Goal: Use online tool/utility: Utilize a website feature to perform a specific function

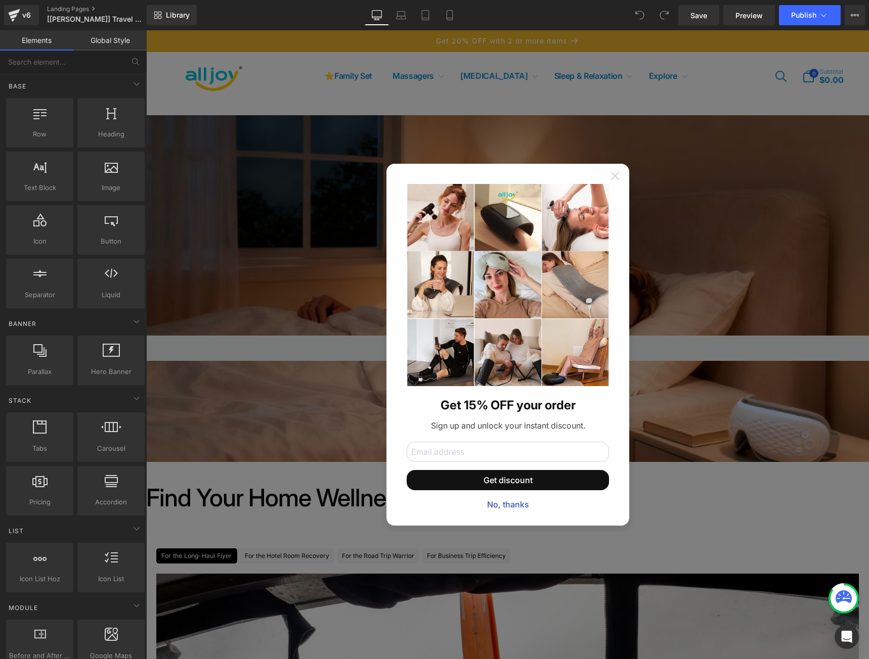
drag, startPoint x: 613, startPoint y: 175, endPoint x: 701, endPoint y: 443, distance: 281.5
click at [613, 175] on icon at bounding box center [615, 176] width 8 height 8
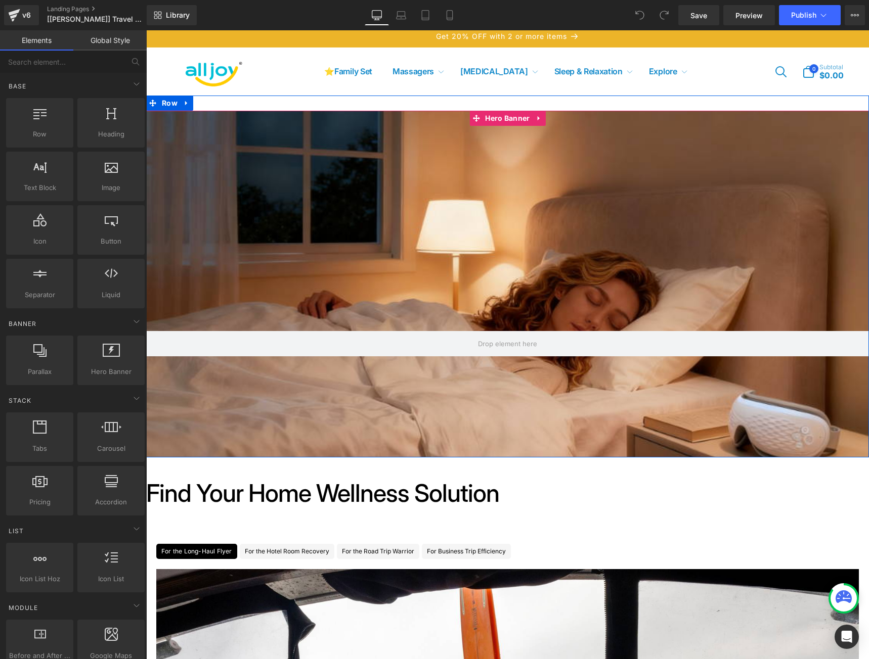
scroll to position [404, 0]
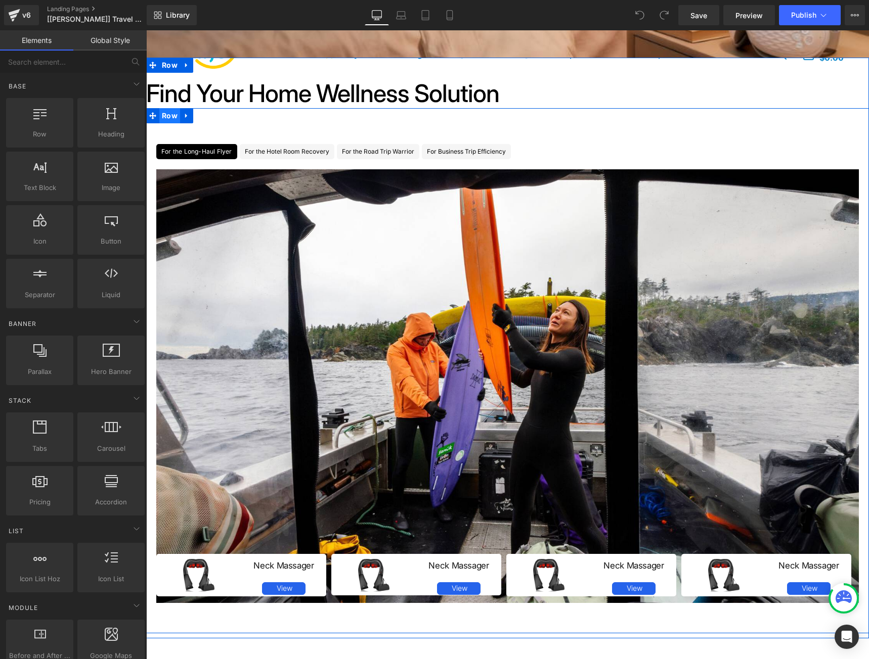
click at [162, 120] on span "Row" at bounding box center [169, 115] width 21 height 15
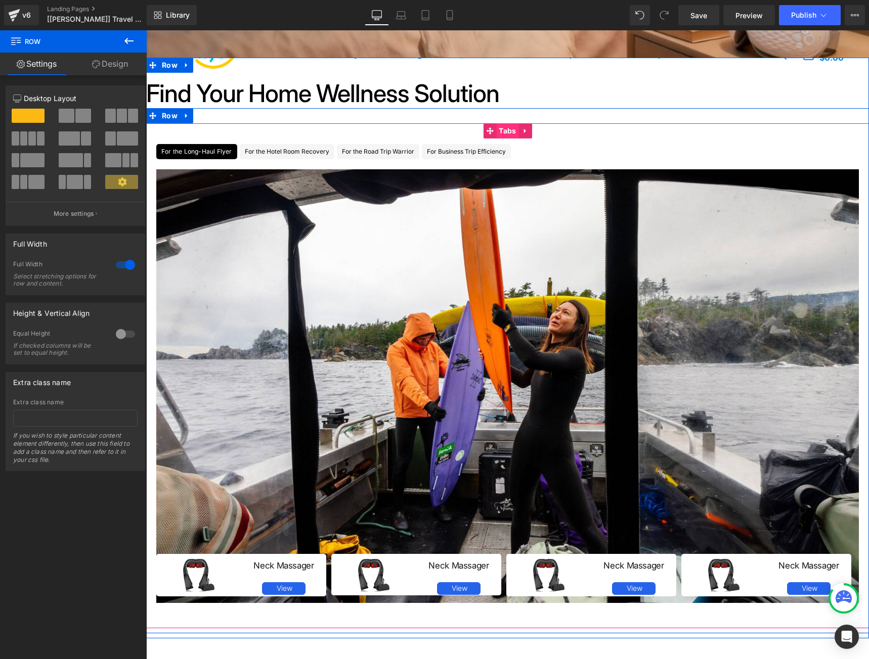
click at [505, 134] on span "Tabs" at bounding box center [507, 130] width 22 height 15
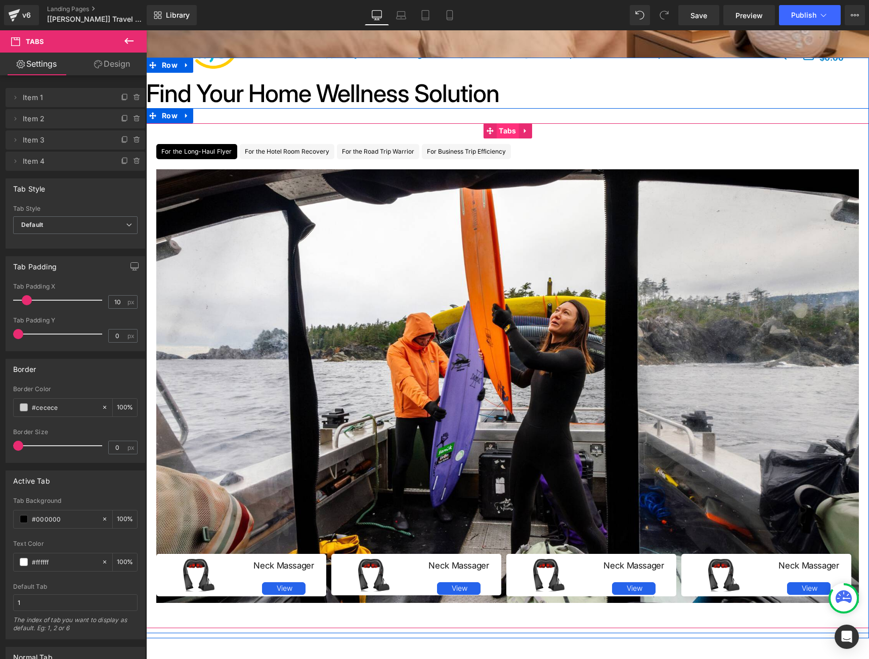
click at [498, 134] on span "Tabs" at bounding box center [507, 130] width 22 height 15
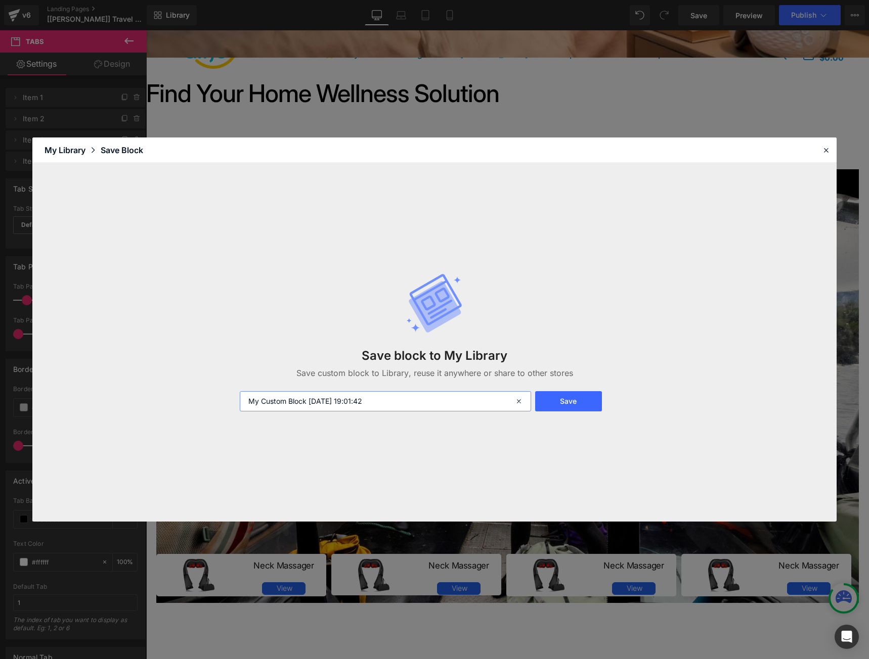
click at [431, 400] on input "My Custom Block [DATE] 19:01:42" at bounding box center [385, 401] width 291 height 20
click at [260, 402] on input "My Tab [DATE] 19:01:42" at bounding box center [385, 401] width 291 height 20
type input "My Custom Tab [DATE] 19:01:42"
drag, startPoint x: 506, startPoint y: 480, endPoint x: 555, endPoint y: 424, distance: 74.9
click at [506, 480] on div "Save block to My Library Save custom block to Library, reuse it anywhere or sha…" at bounding box center [434, 342] width 804 height 359
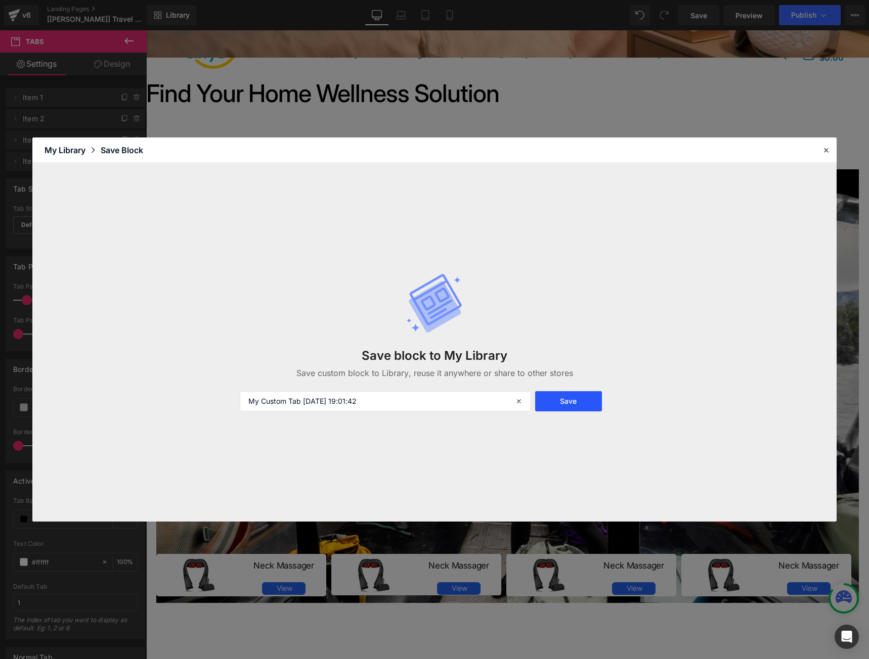
click at [572, 395] on button "Save" at bounding box center [568, 401] width 67 height 20
